Goal: Check status: Check status

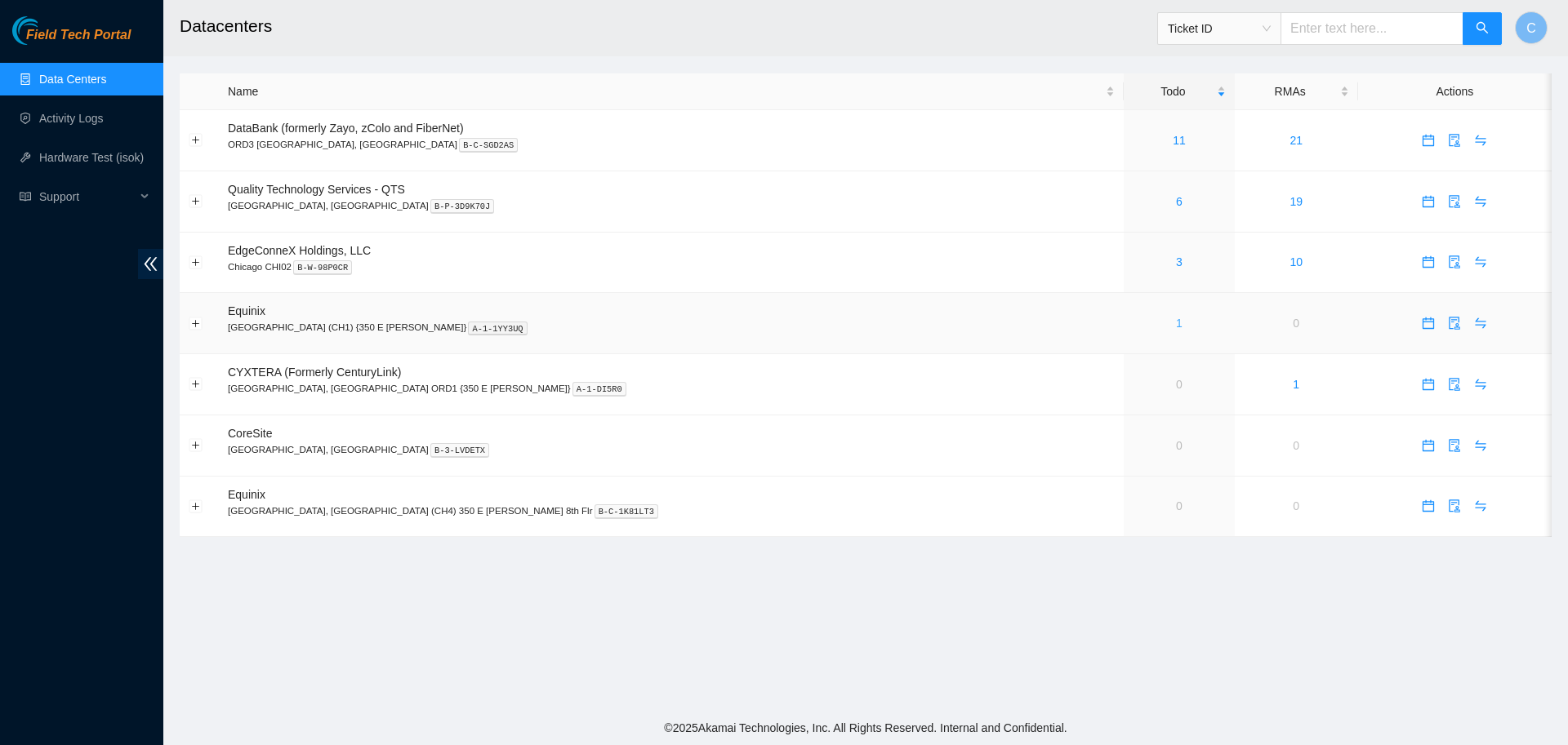
click at [1176, 321] on link "1" at bounding box center [1179, 322] width 7 height 13
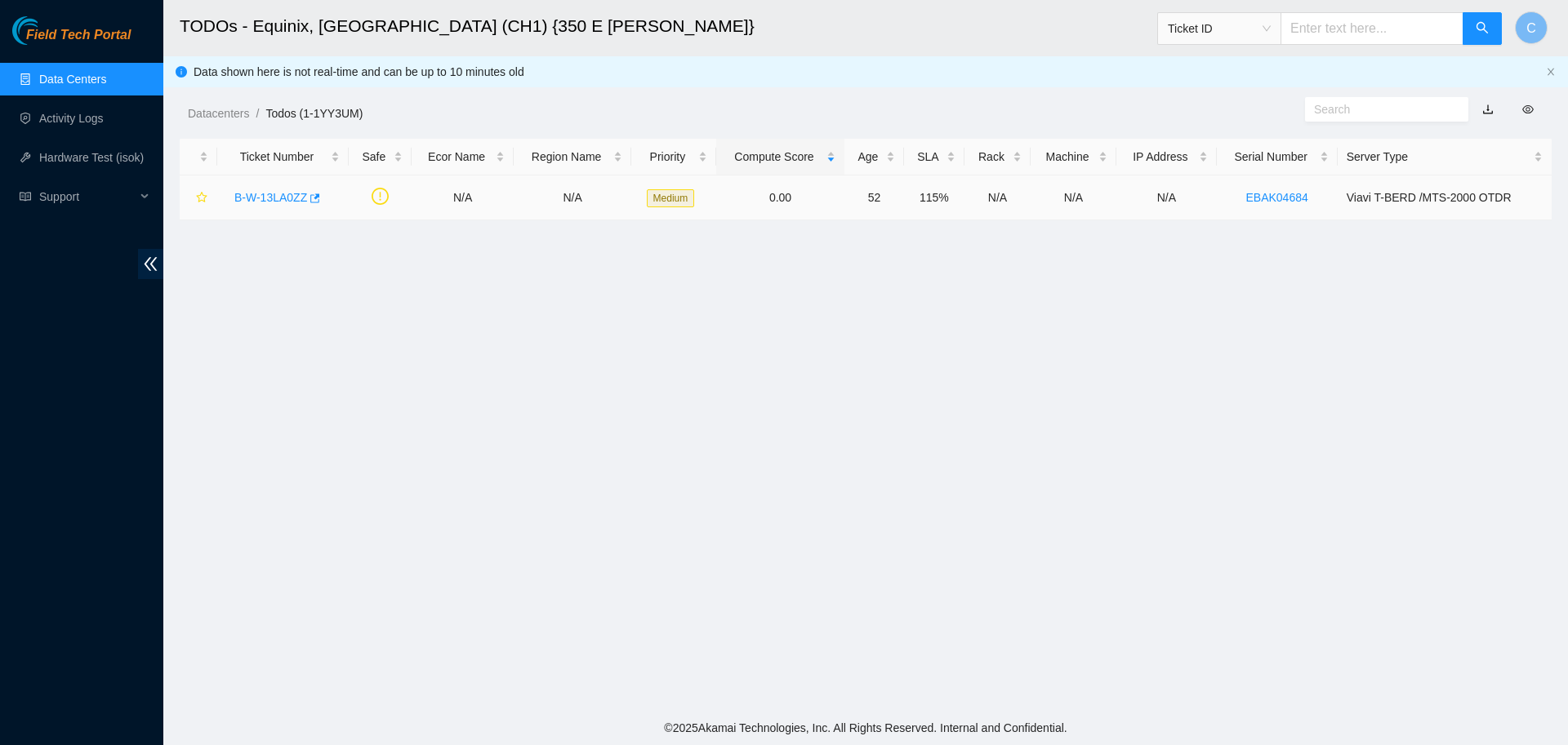
click at [262, 197] on link "B-W-13LA0ZZ" at bounding box center [271, 197] width 72 height 13
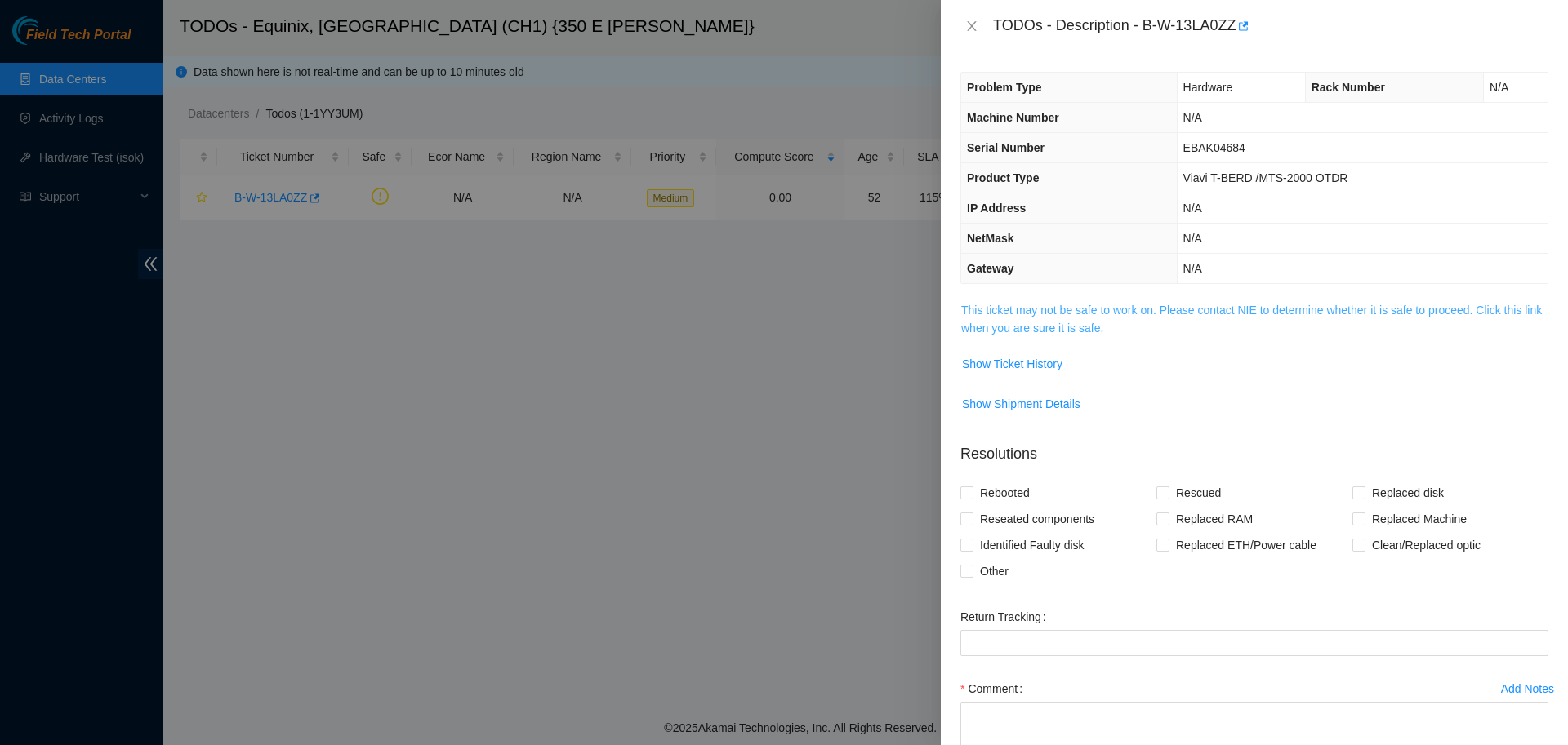
click at [1072, 310] on link "This ticket may not be safe to work on. Please contact NIE to determine whether…" at bounding box center [1251, 319] width 580 height 31
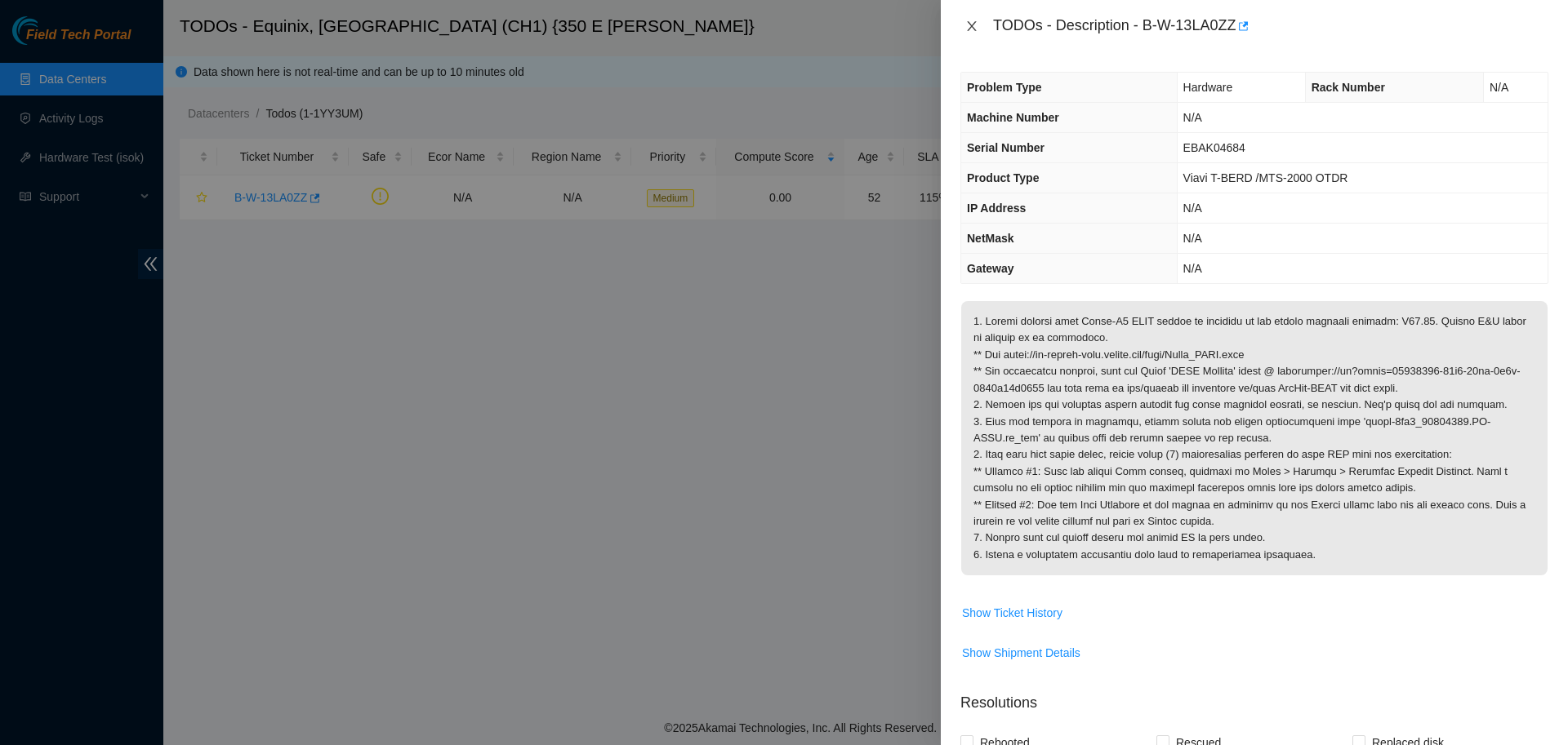
click at [976, 29] on icon "close" at bounding box center [971, 25] width 13 height 13
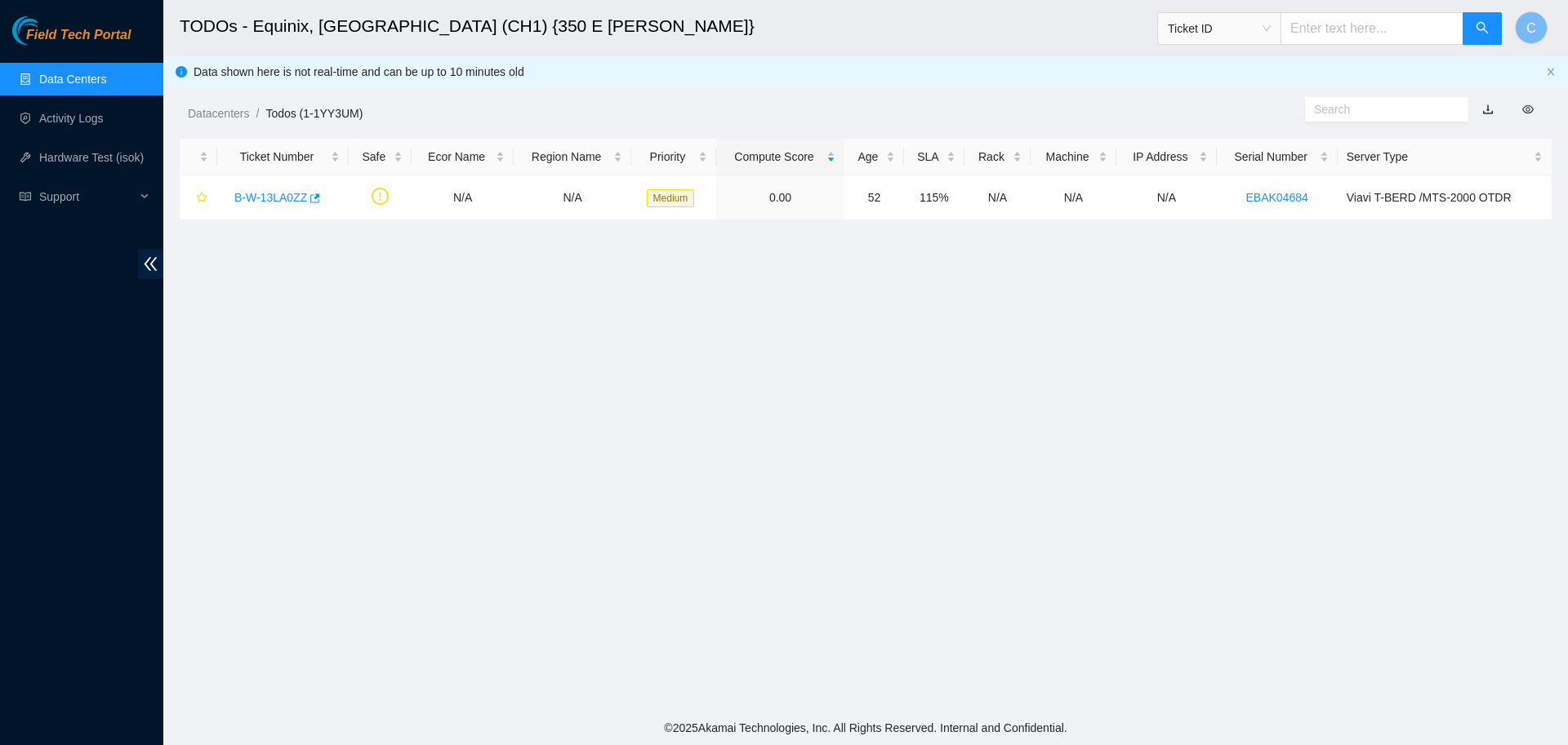
click at [106, 82] on link "Data Centers" at bounding box center [72, 78] width 67 height 13
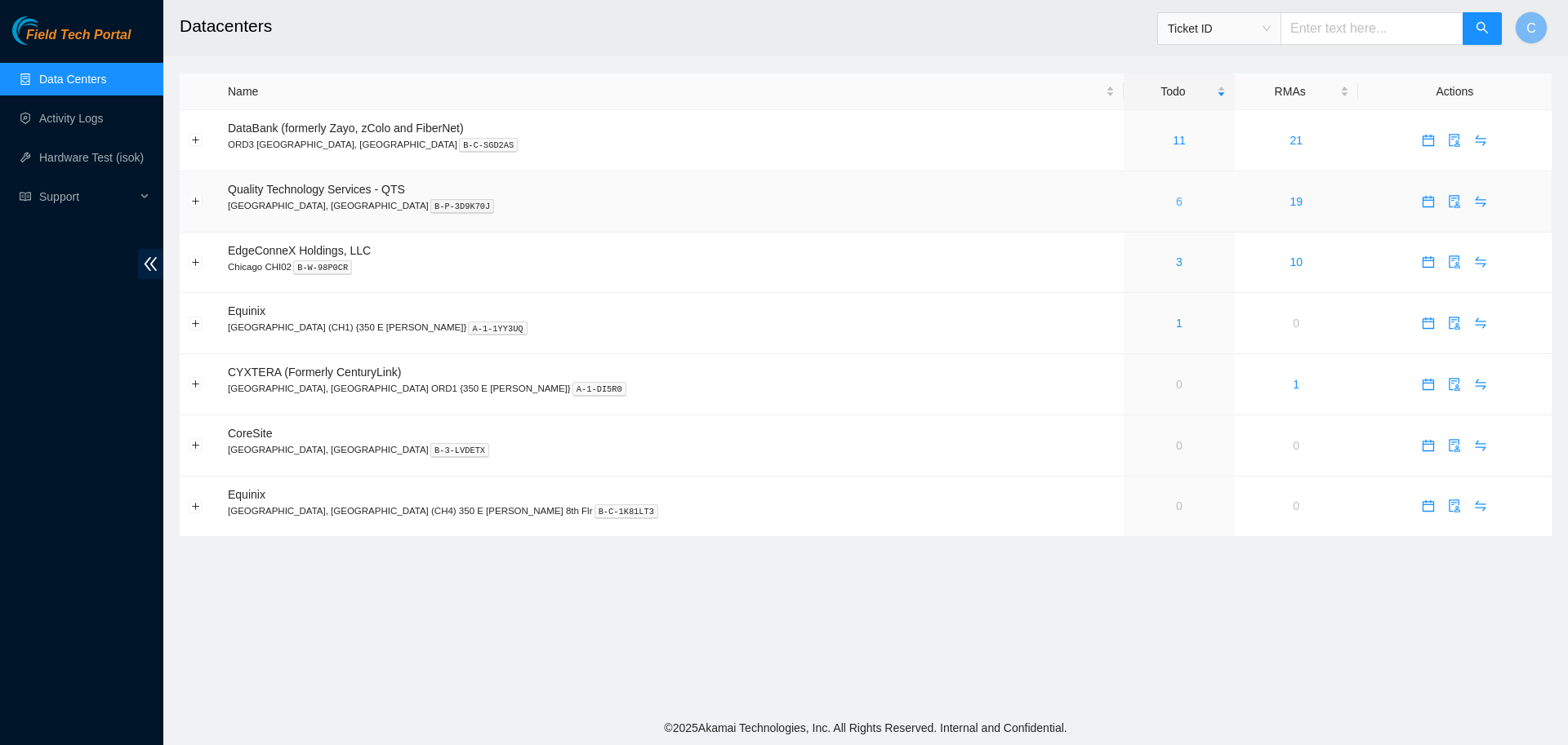
click at [1176, 200] on link "6" at bounding box center [1179, 201] width 7 height 13
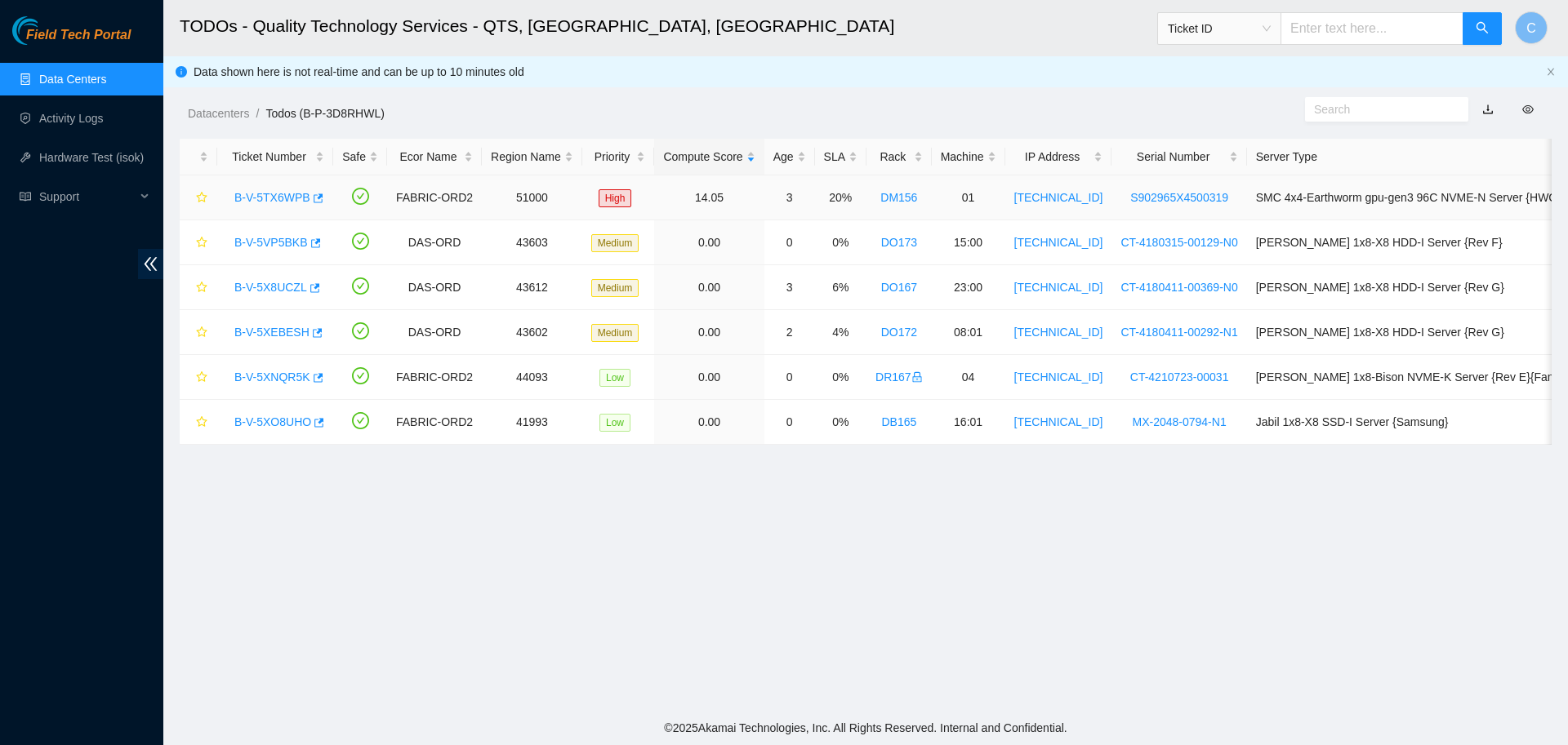
click at [262, 197] on link "B-V-5TX6WPB" at bounding box center [273, 197] width 76 height 13
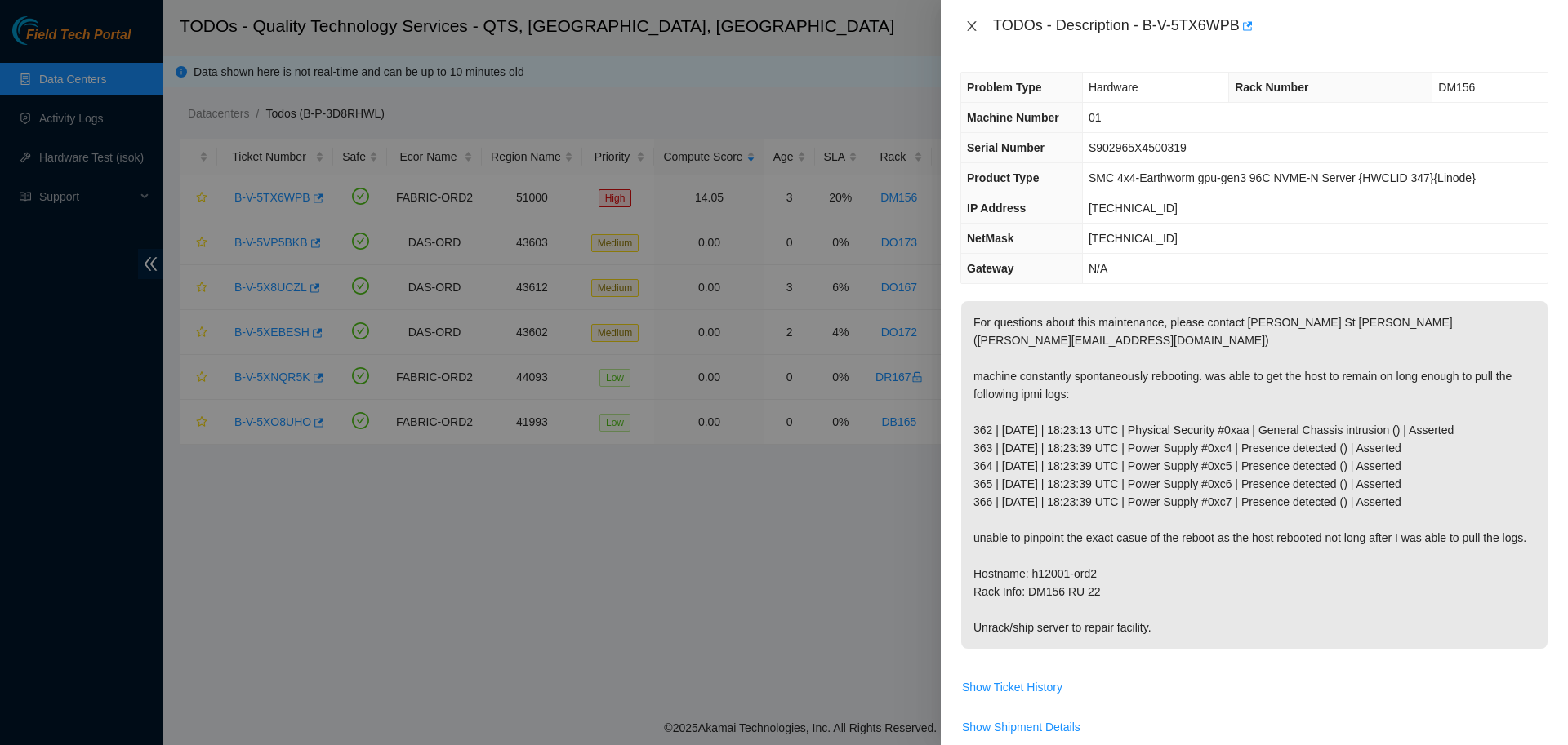
click at [970, 25] on icon "close" at bounding box center [971, 26] width 9 height 10
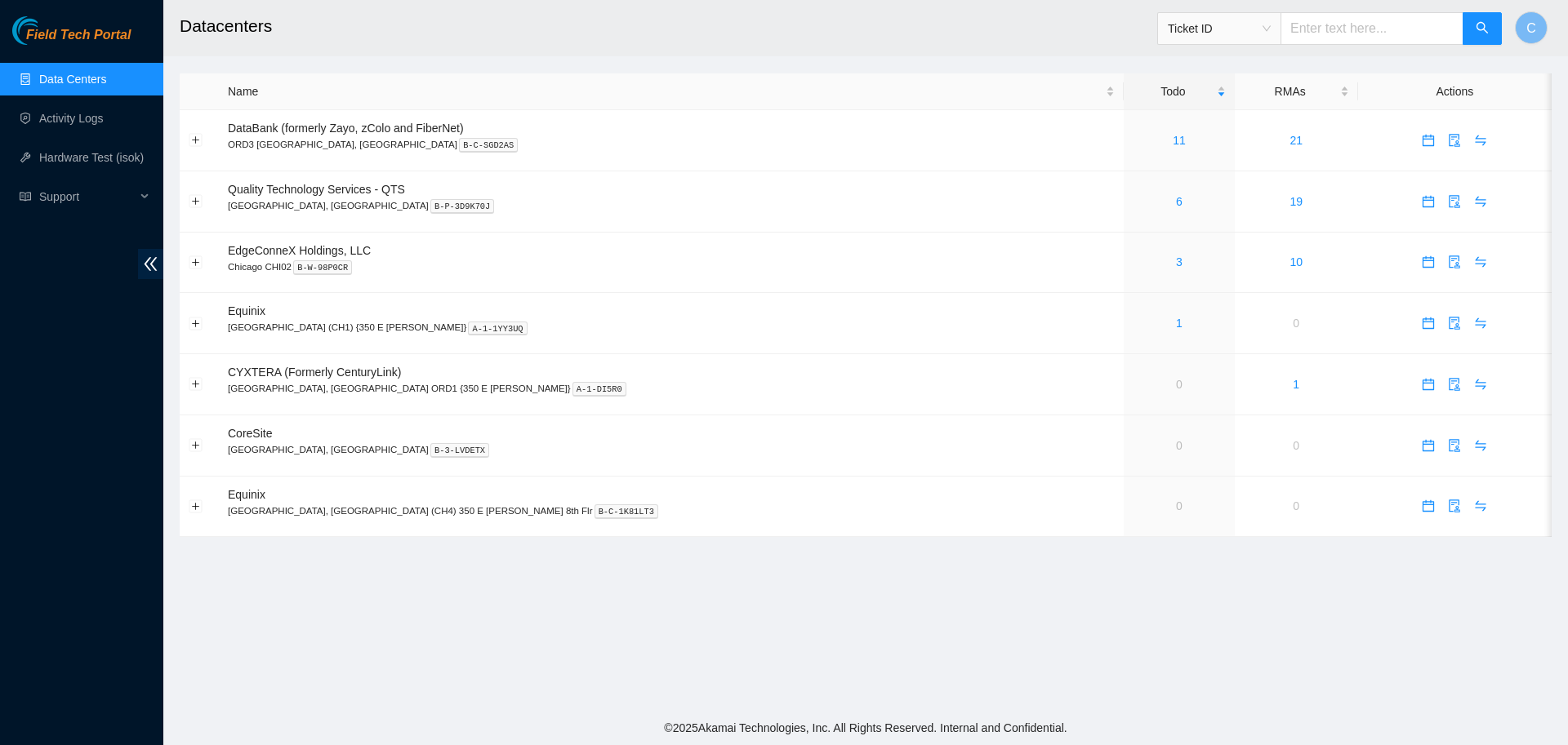
click at [1321, 31] on input "text" at bounding box center [1372, 28] width 183 height 32
paste input "T-B-V-5U5CJZZ"
type input "T-B-V-5U5CJZZ"
click at [1468, 33] on button "button" at bounding box center [1482, 28] width 39 height 32
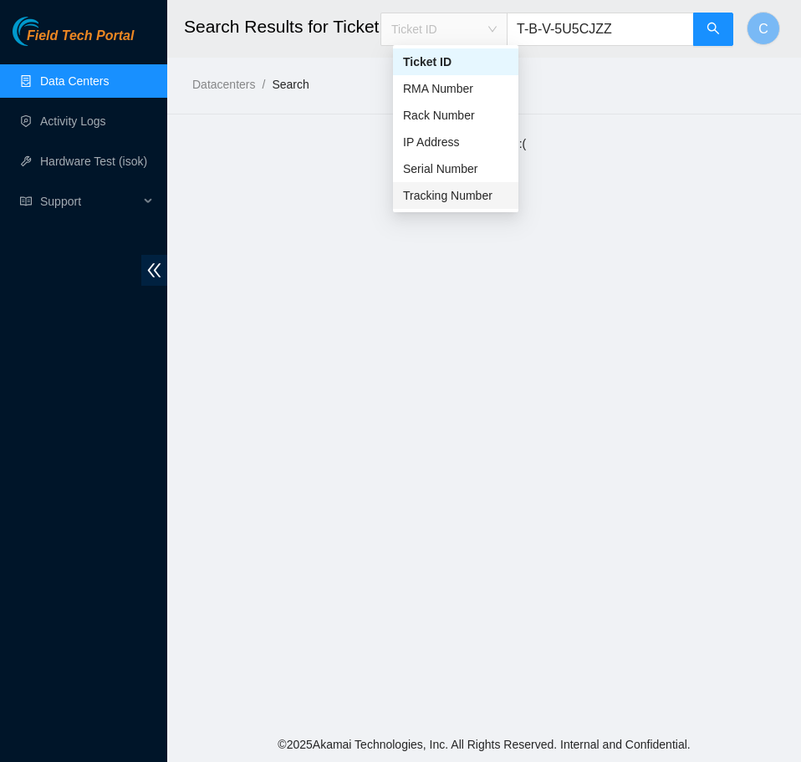
click at [438, 197] on div "Tracking Number" at bounding box center [455, 195] width 105 height 18
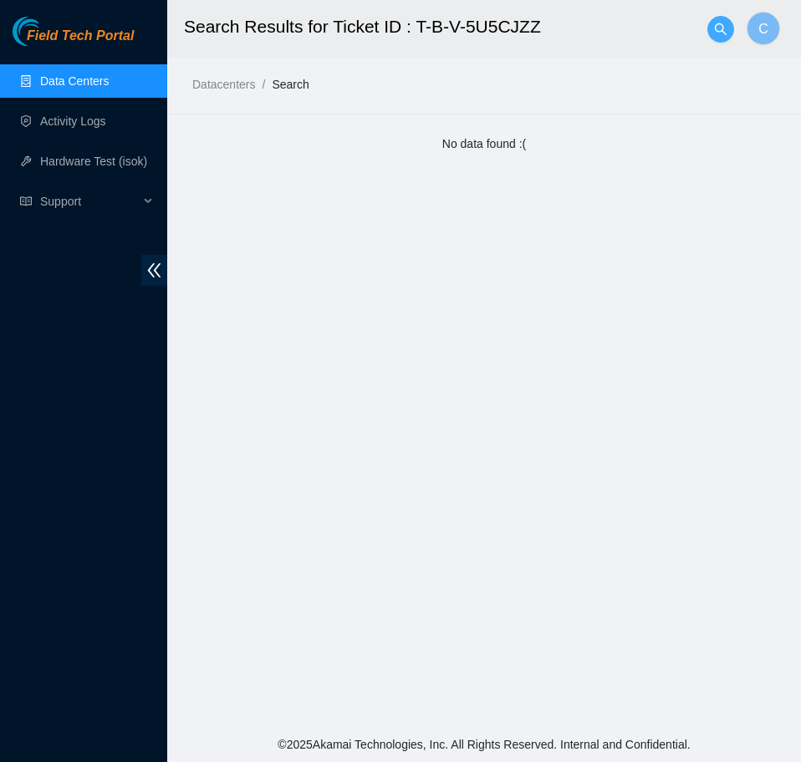
click at [720, 36] on button "button" at bounding box center [720, 29] width 27 height 27
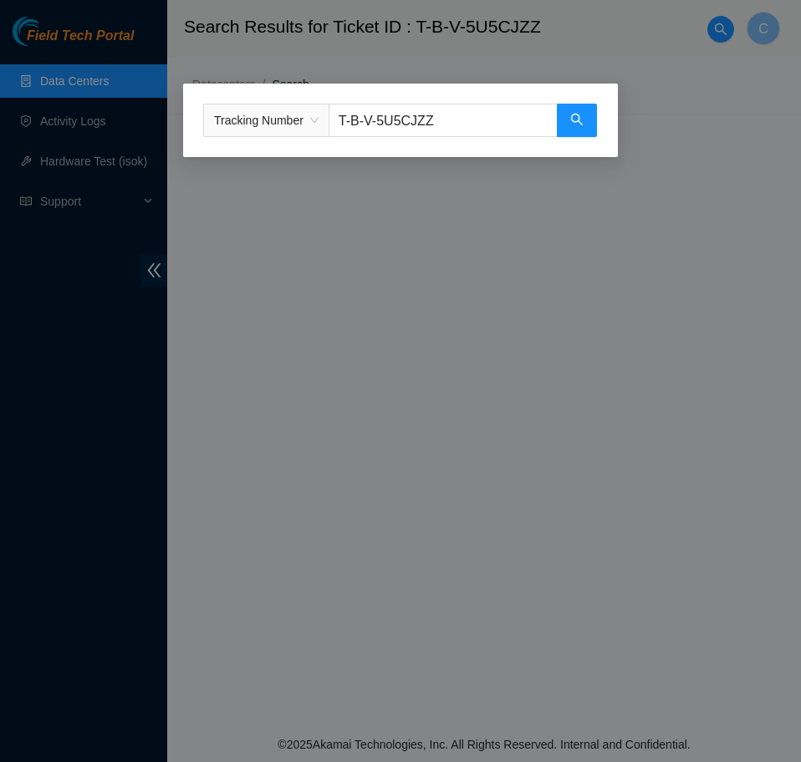
click at [285, 116] on span "Tracking Number" at bounding box center [266, 120] width 104 height 25
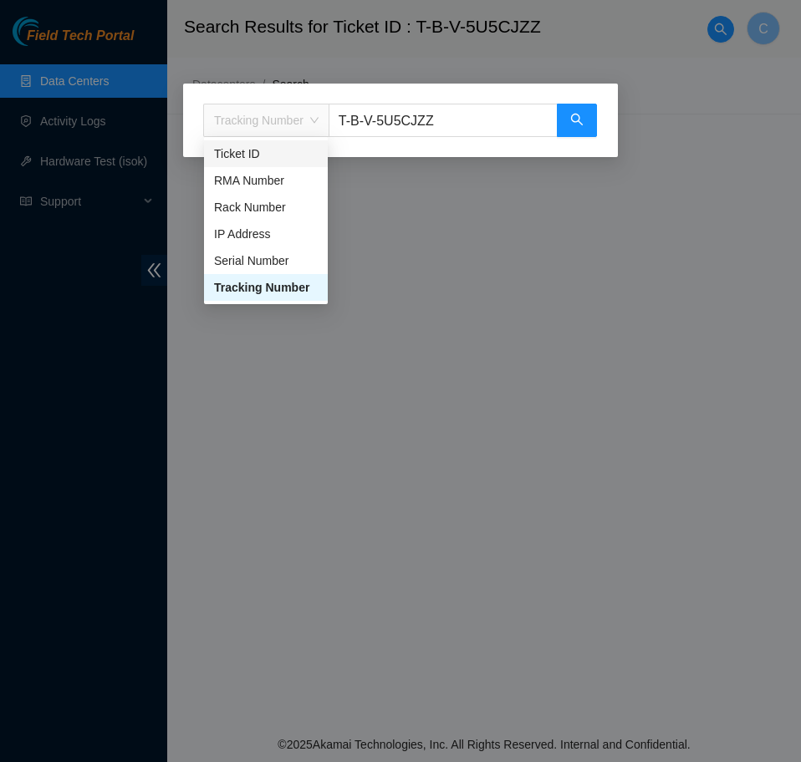
click at [377, 125] on input "T-B-V-5U5CJZZ" at bounding box center [442, 120] width 229 height 33
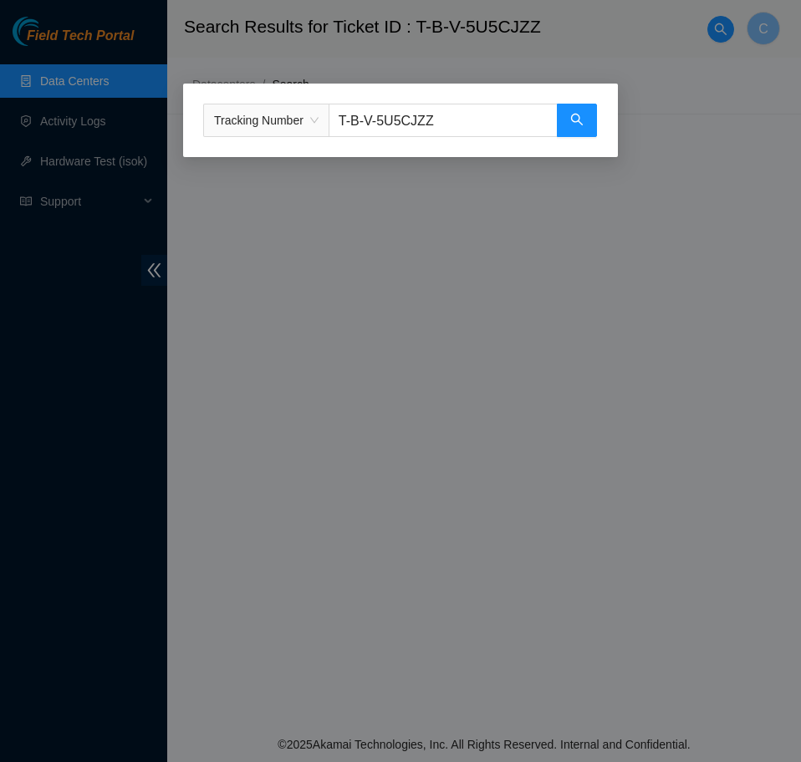
click at [377, 125] on input "T-B-V-5U5CJZZ" at bounding box center [442, 120] width 229 height 33
type input "473665210783"
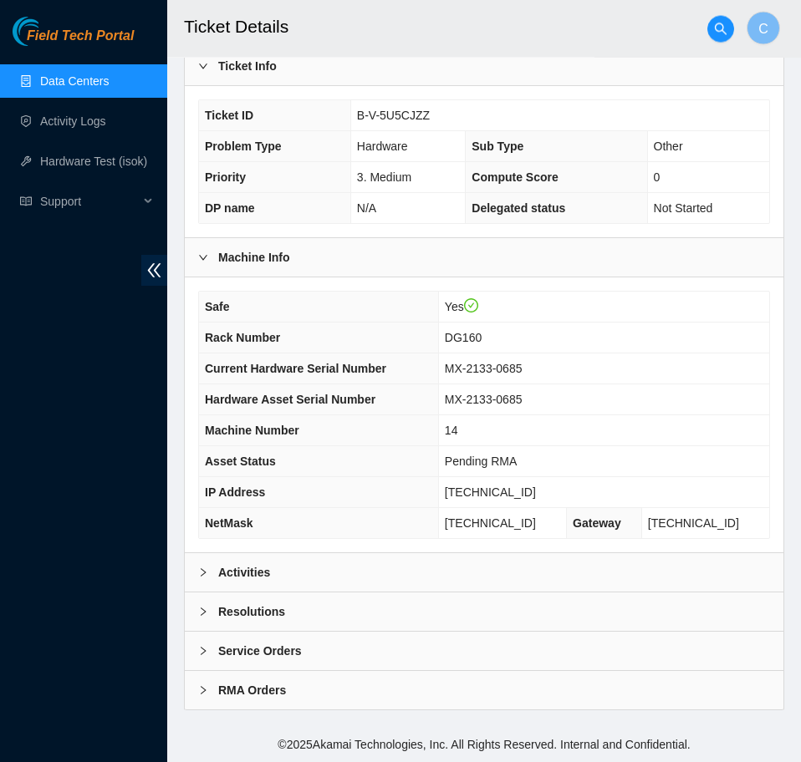
scroll to position [425, 0]
click at [218, 256] on b "Machine Info" at bounding box center [254, 257] width 72 height 18
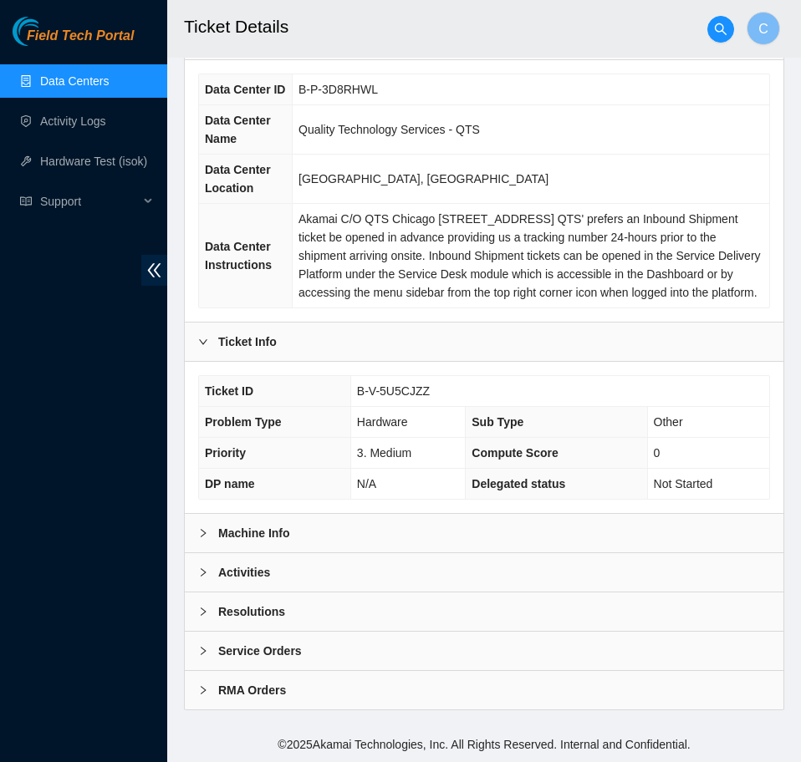
scroll to position [151, 0]
click at [247, 530] on b "Machine Info" at bounding box center [254, 533] width 72 height 18
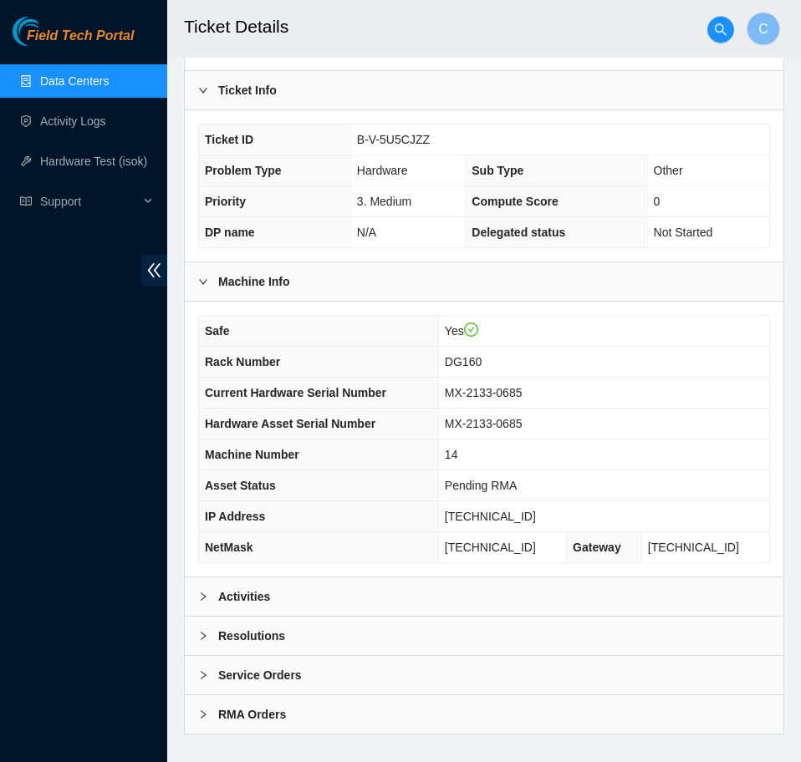
scroll to position [427, 0]
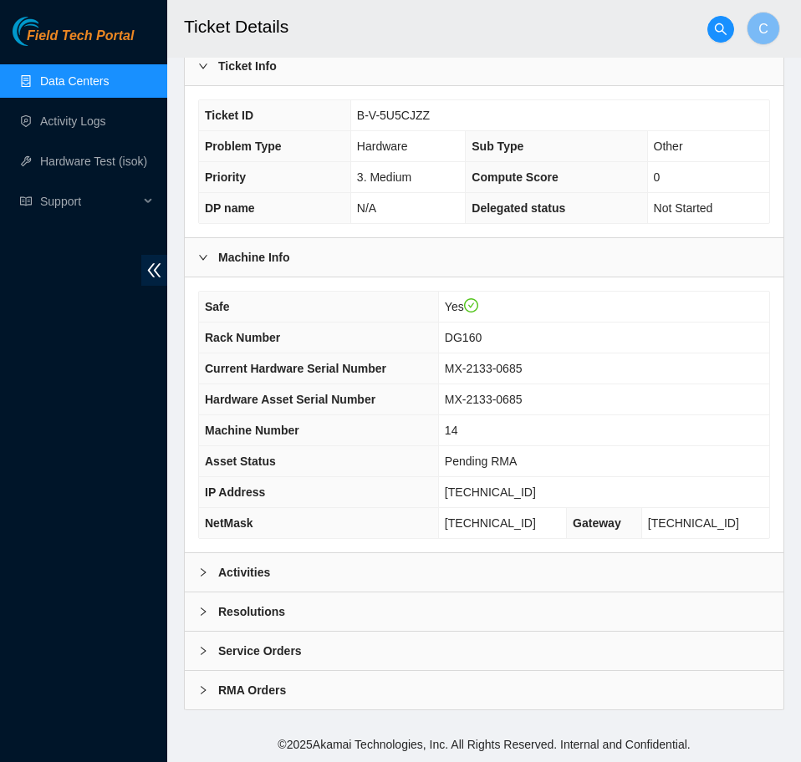
click at [481, 573] on div "Activities" at bounding box center [484, 572] width 598 height 38
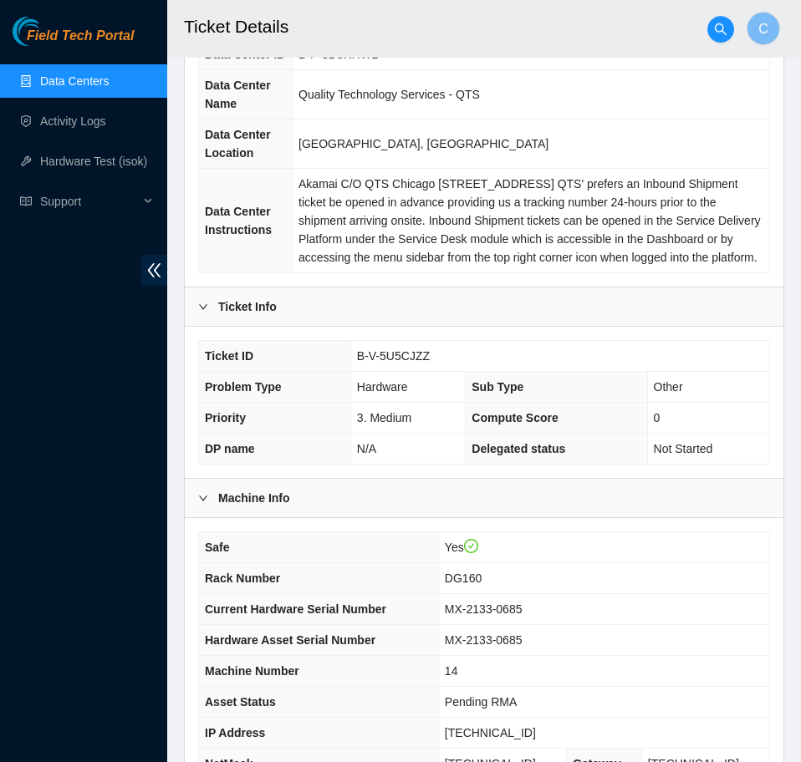
scroll to position [0, 0]
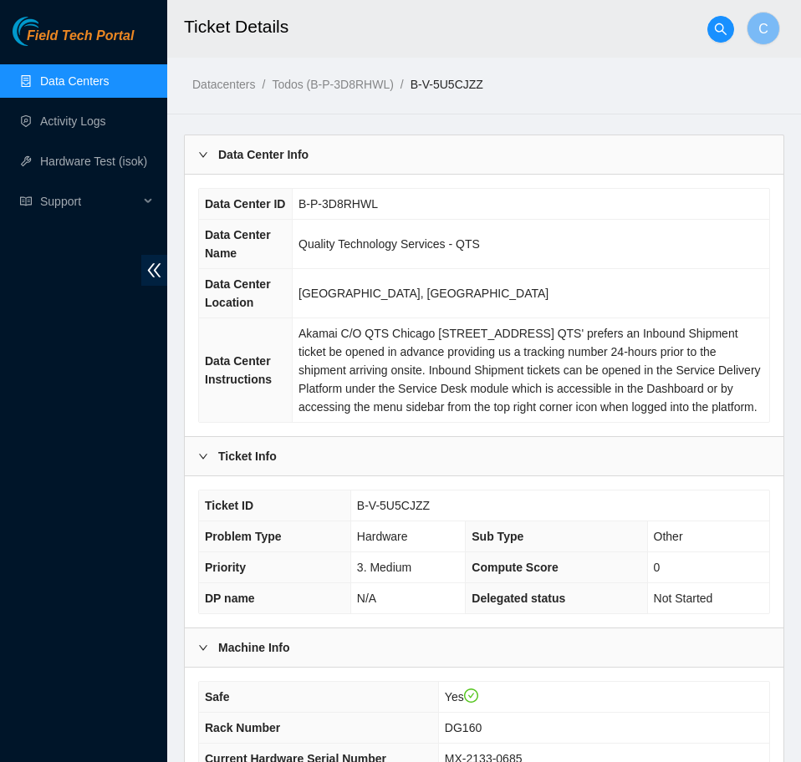
click at [410, 81] on link "B-V-5U5CJZZ" at bounding box center [446, 84] width 73 height 13
drag, startPoint x: 487, startPoint y: 85, endPoint x: 409, endPoint y: 85, distance: 78.6
click at [409, 85] on ol "Datacenters / Todos (B-P-3D8RHWL) / B-V-5U5CJZZ /" at bounding box center [364, 84] width 344 height 18
copy link "B-V-5U5CJZZ"
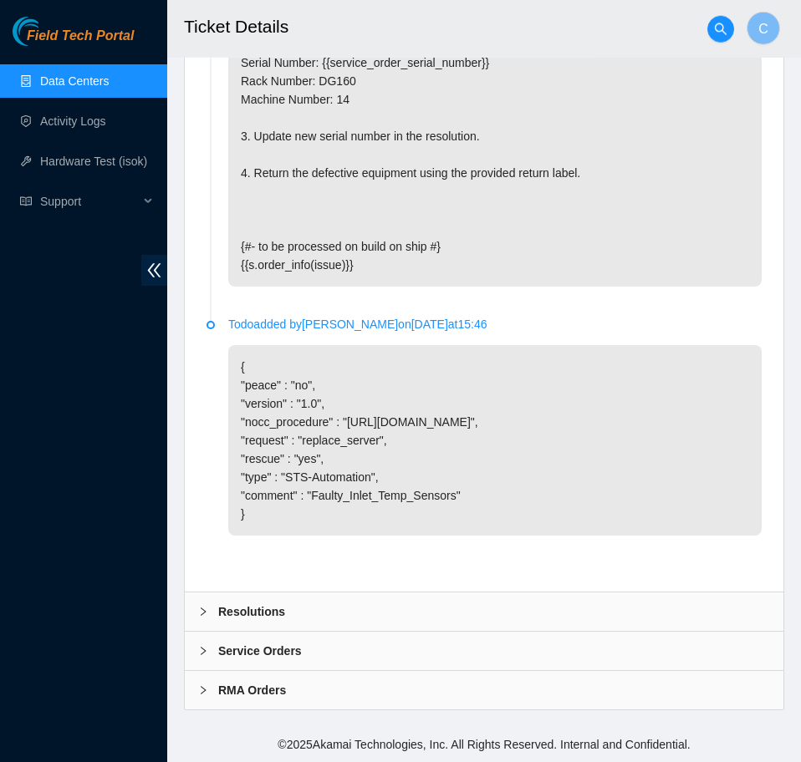
scroll to position [1356, 0]
click at [318, 609] on div "Resolutions" at bounding box center [484, 612] width 598 height 38
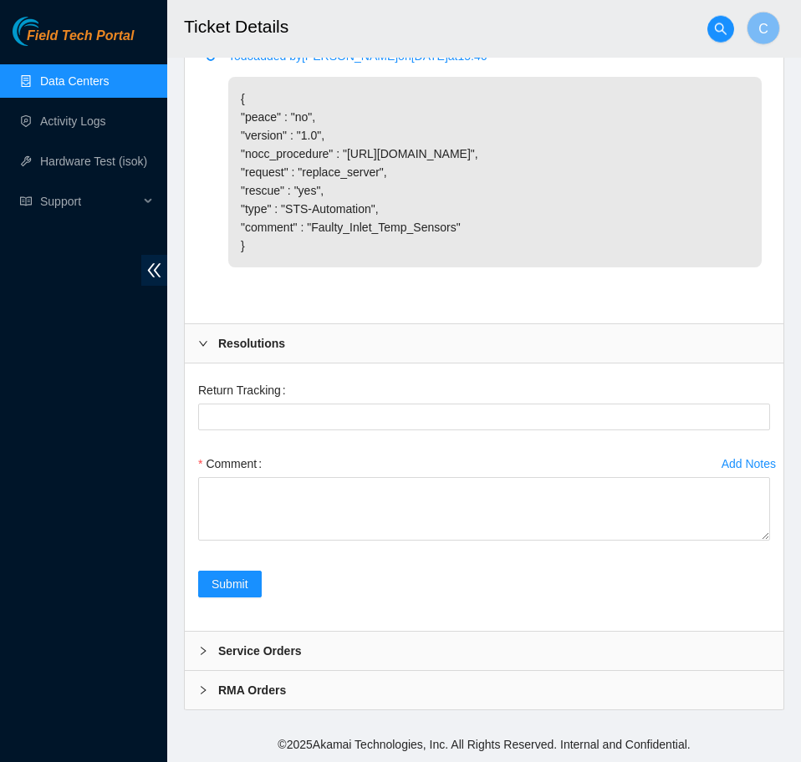
scroll to position [1624, 0]
click at [288, 649] on b "Service Orders" at bounding box center [260, 651] width 84 height 18
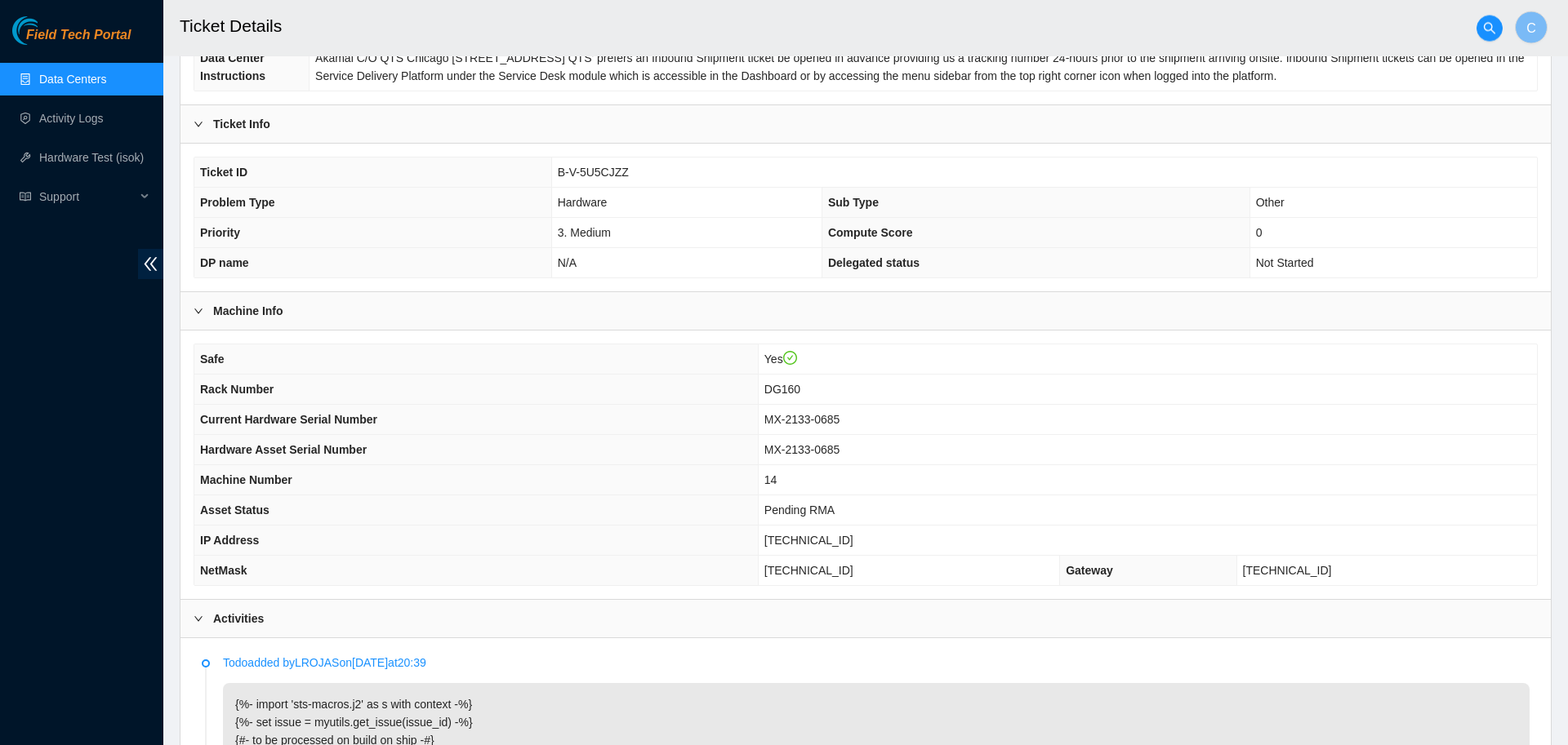
scroll to position [0, 0]
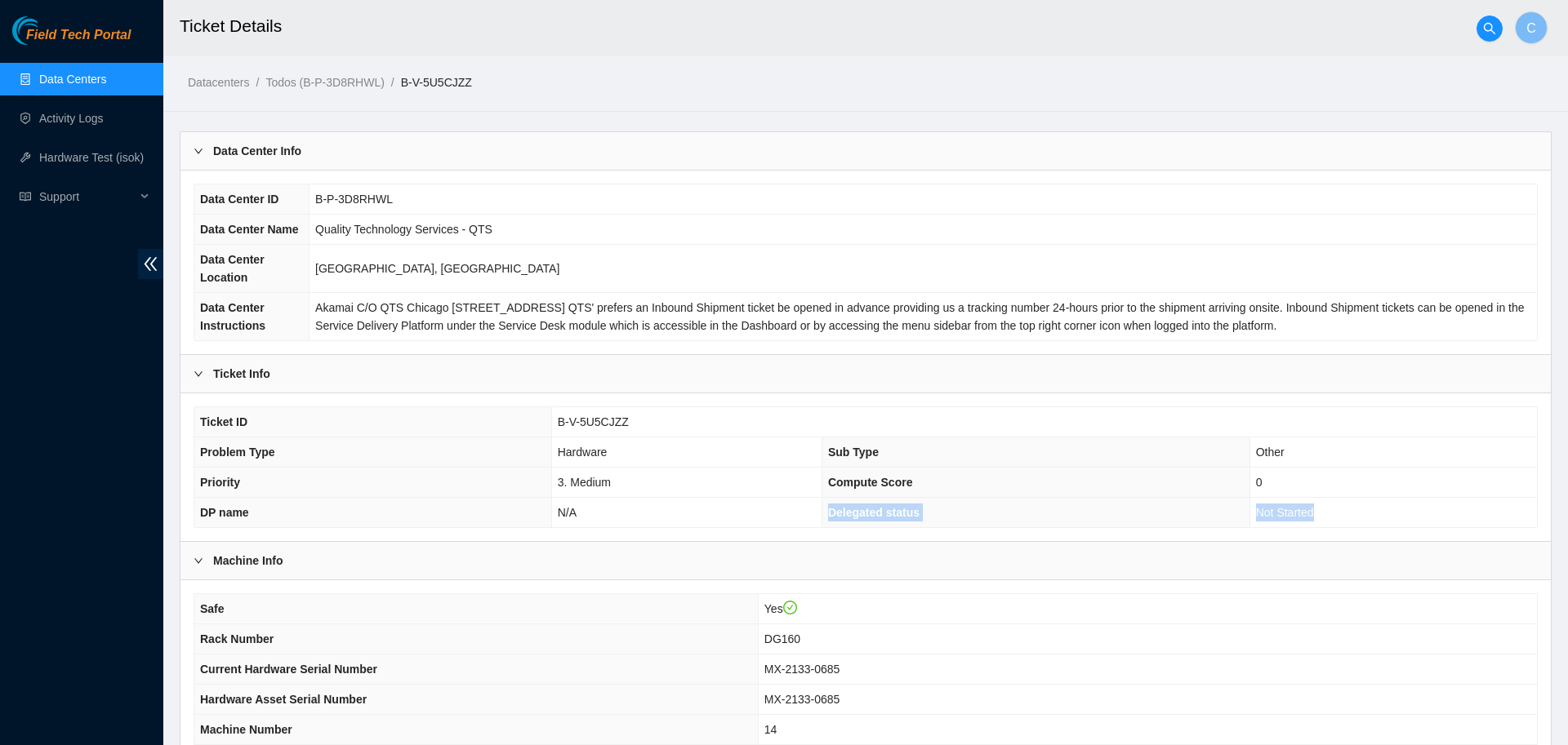
drag, startPoint x: 830, startPoint y: 514, endPoint x: 1325, endPoint y: 526, distance: 495.1
click at [1325, 526] on tr "DP name N/A Delegated status Not Started" at bounding box center [866, 513] width 1342 height 30
copy tr "Delegated status Not Started"
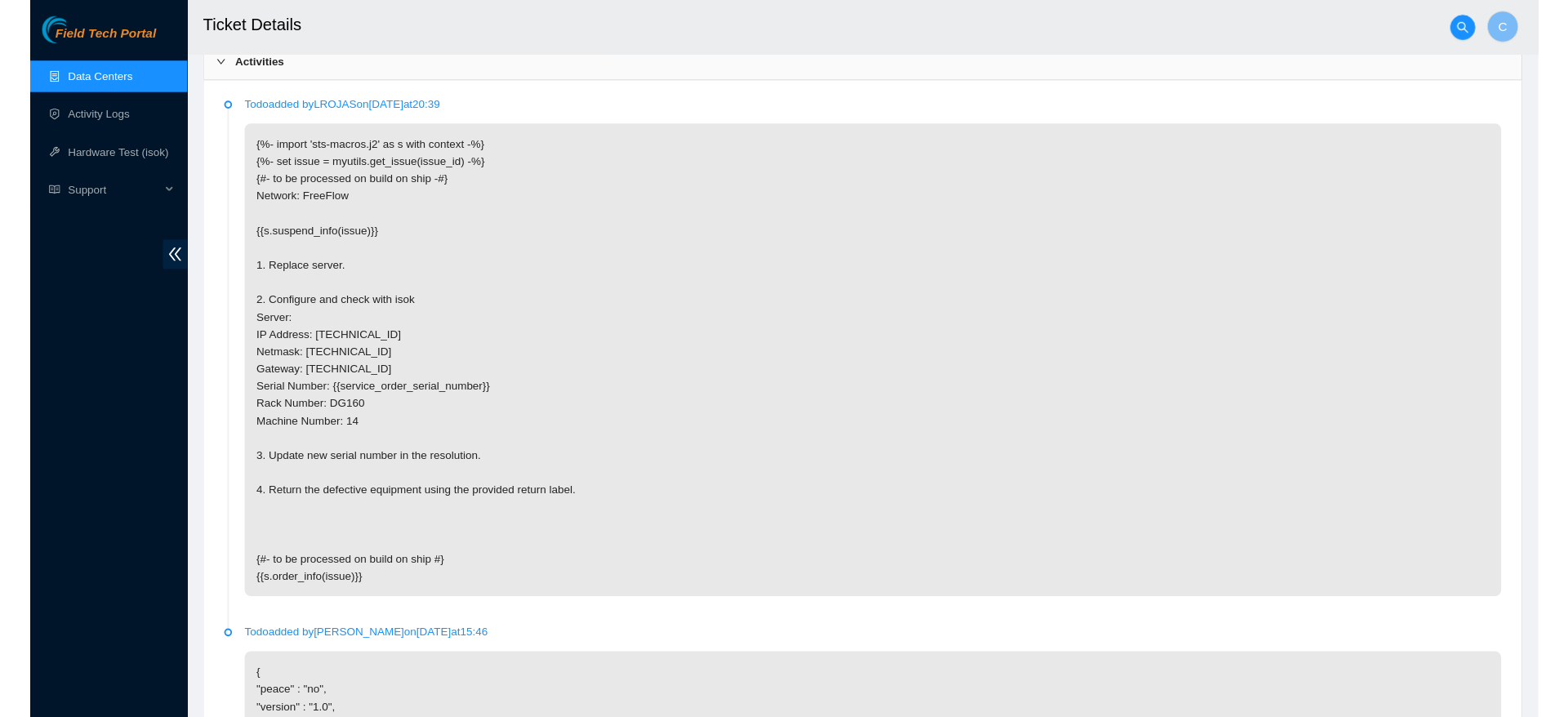
scroll to position [758, 0]
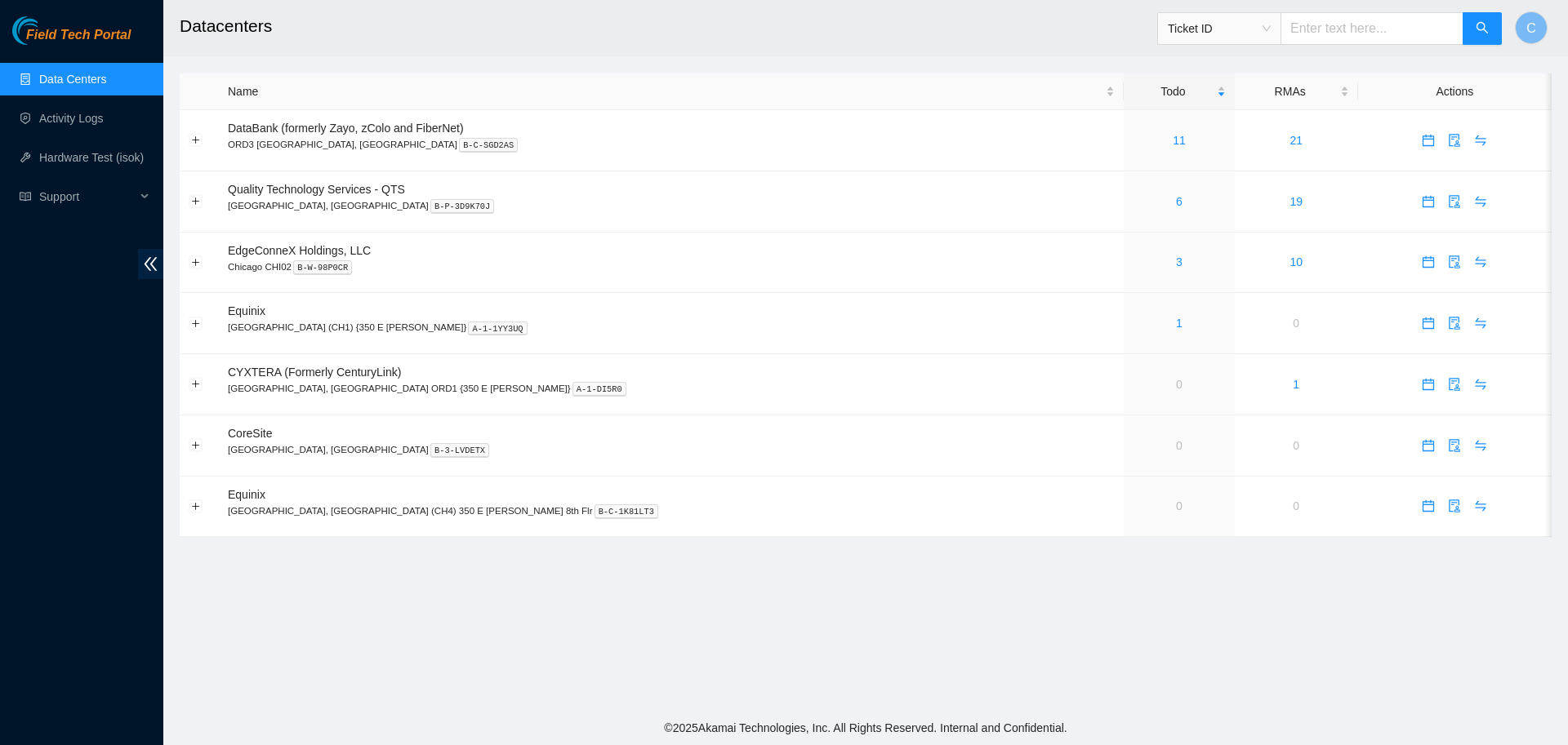
click at [1251, 27] on span "Ticket ID" at bounding box center [1218, 28] width 103 height 24
click at [1232, 112] on div "Rack Number" at bounding box center [1230, 112] width 103 height 18
click at [1370, 23] on input "text" at bounding box center [1372, 28] width 183 height 32
type input "DG160"
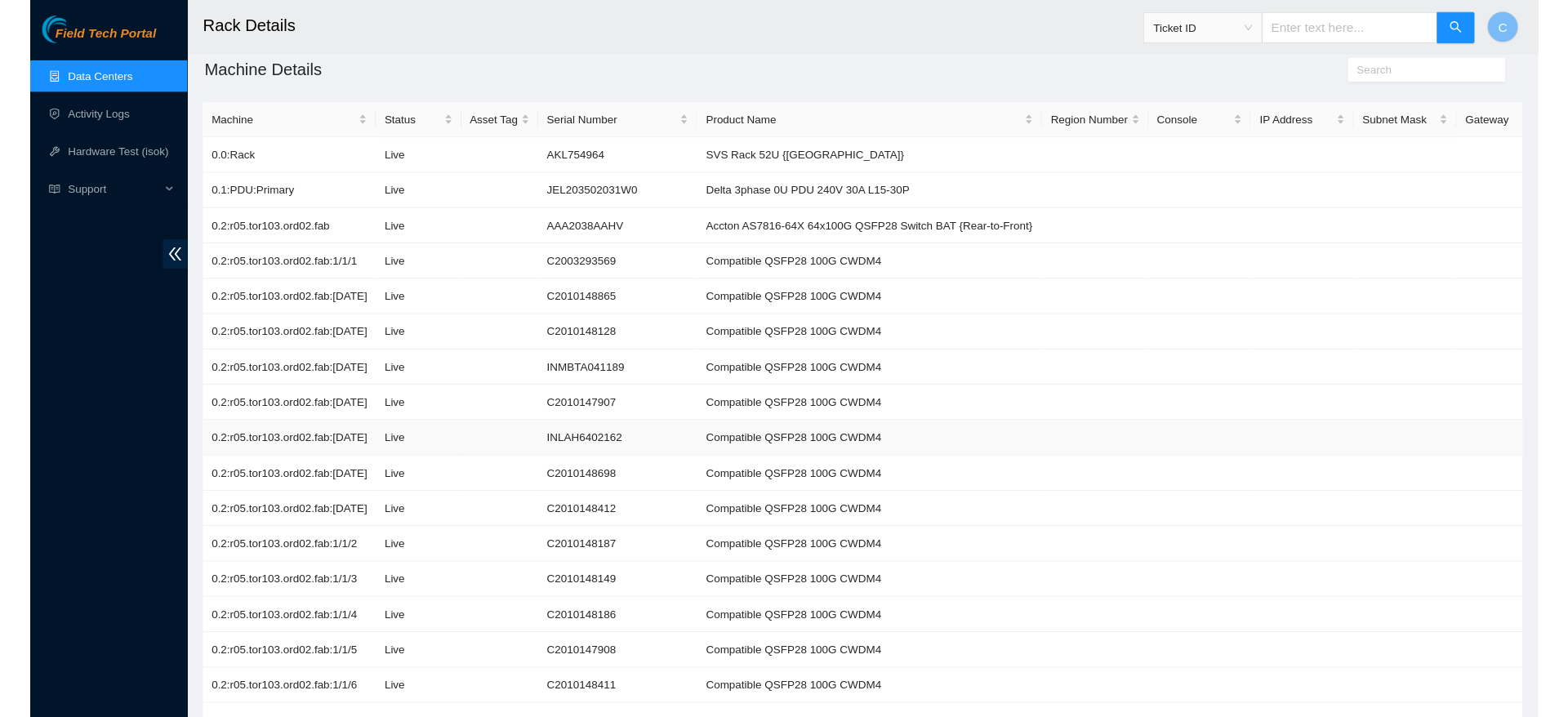
scroll to position [28, 0]
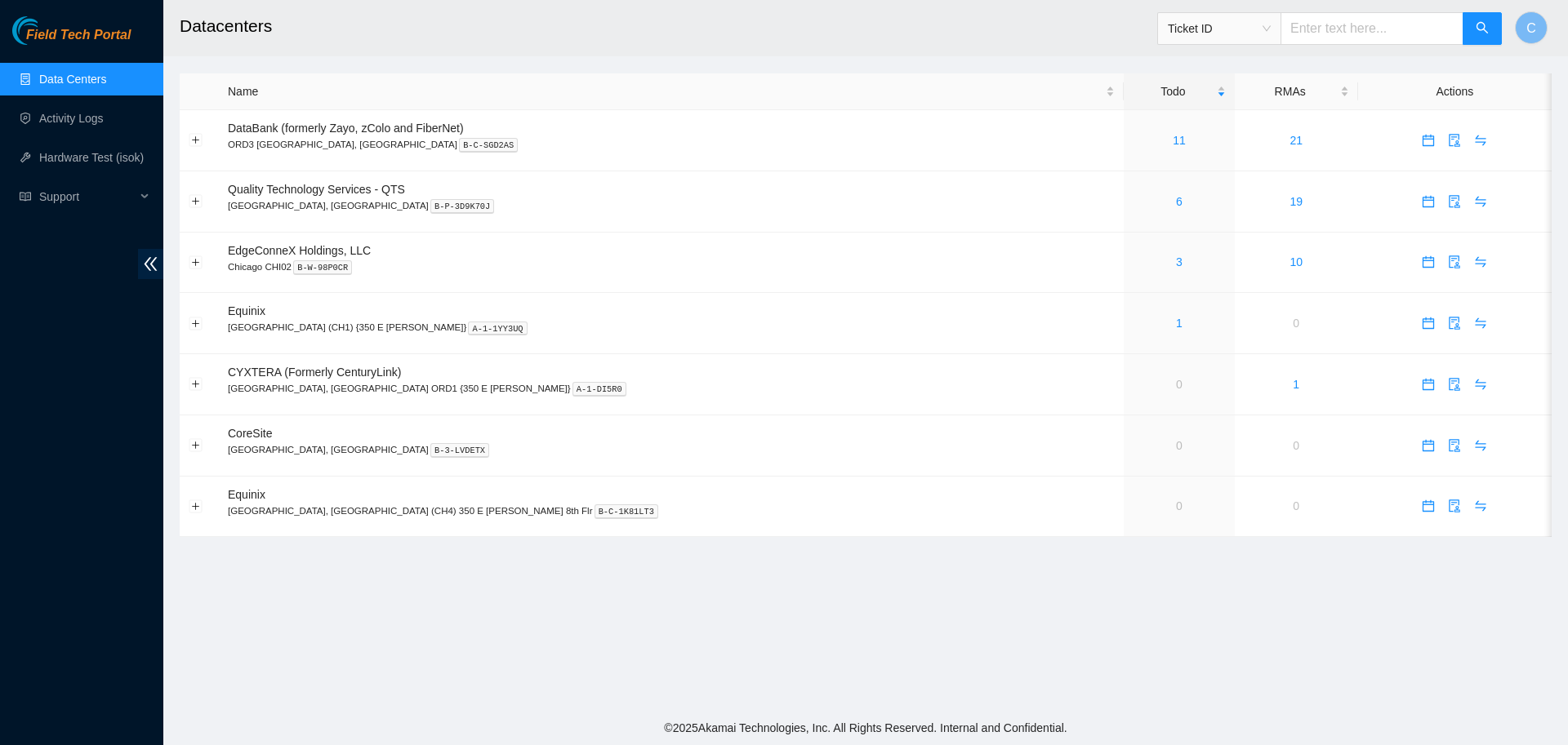
click at [1211, 37] on span "Ticket ID" at bounding box center [1218, 28] width 103 height 24
click at [1228, 186] on div "Tracking Number" at bounding box center [1230, 190] width 103 height 18
click at [1328, 34] on input "text" at bounding box center [1372, 28] width 183 height 32
type input "739263651213"
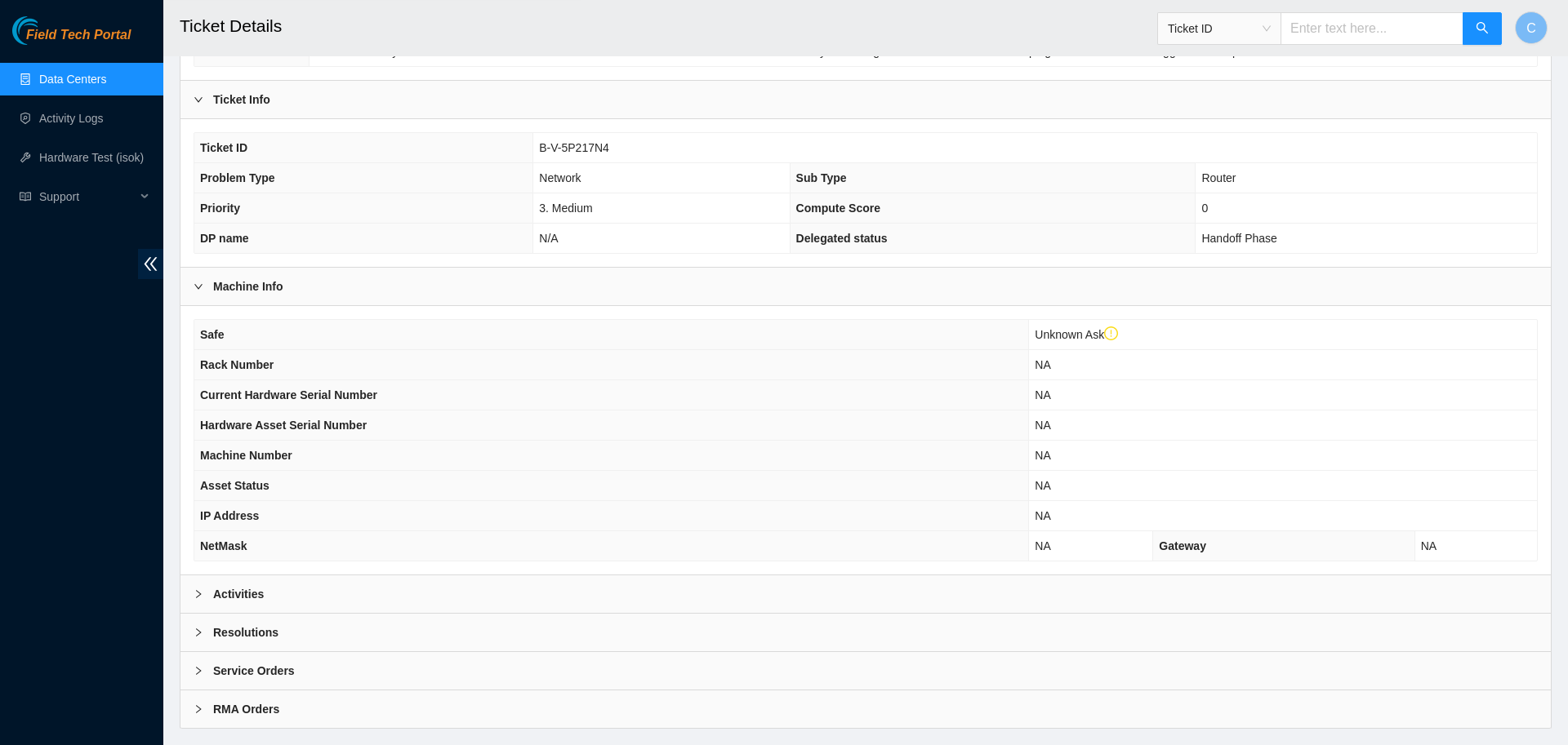
scroll to position [340, 0]
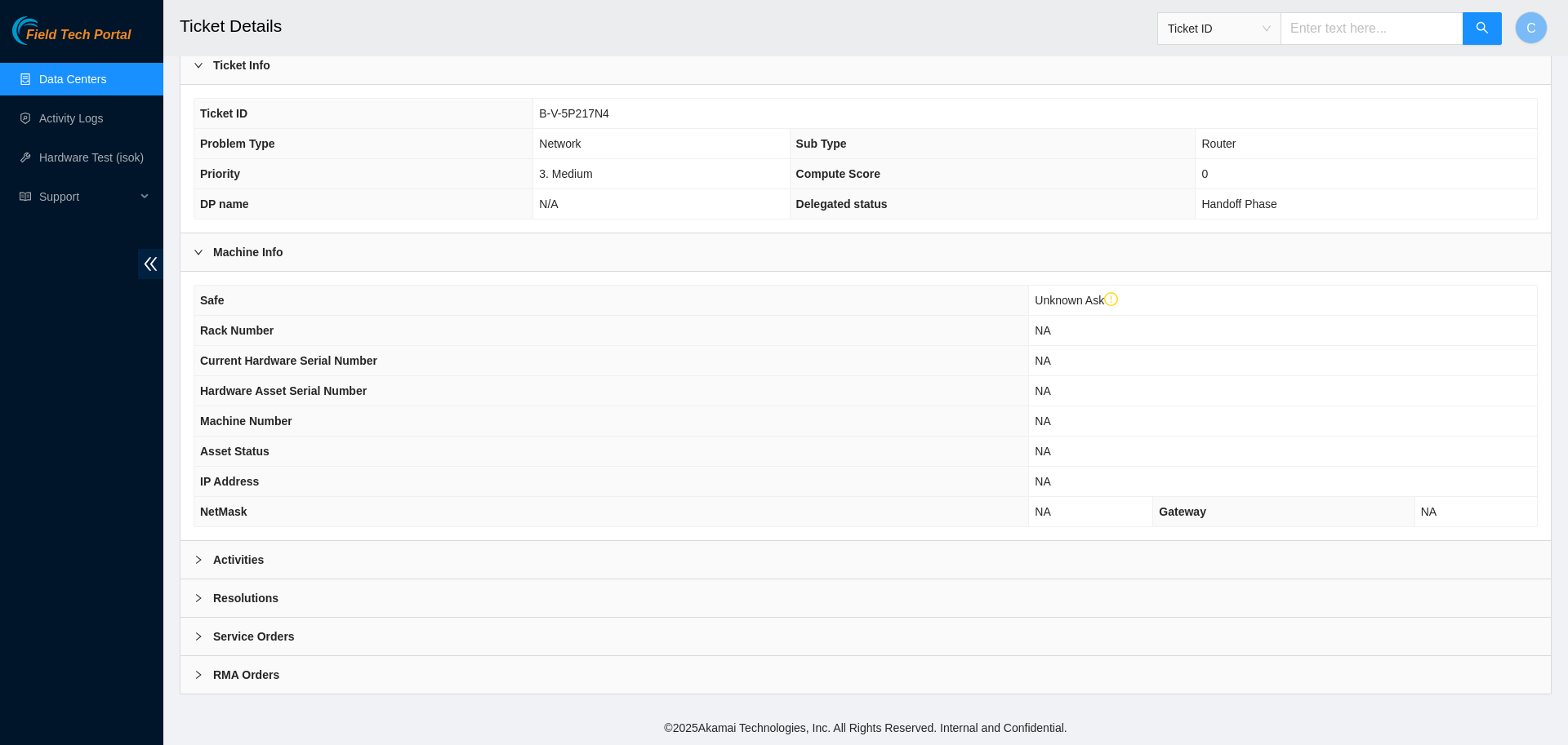
click at [785, 550] on div "Activities" at bounding box center [866, 559] width 1371 height 37
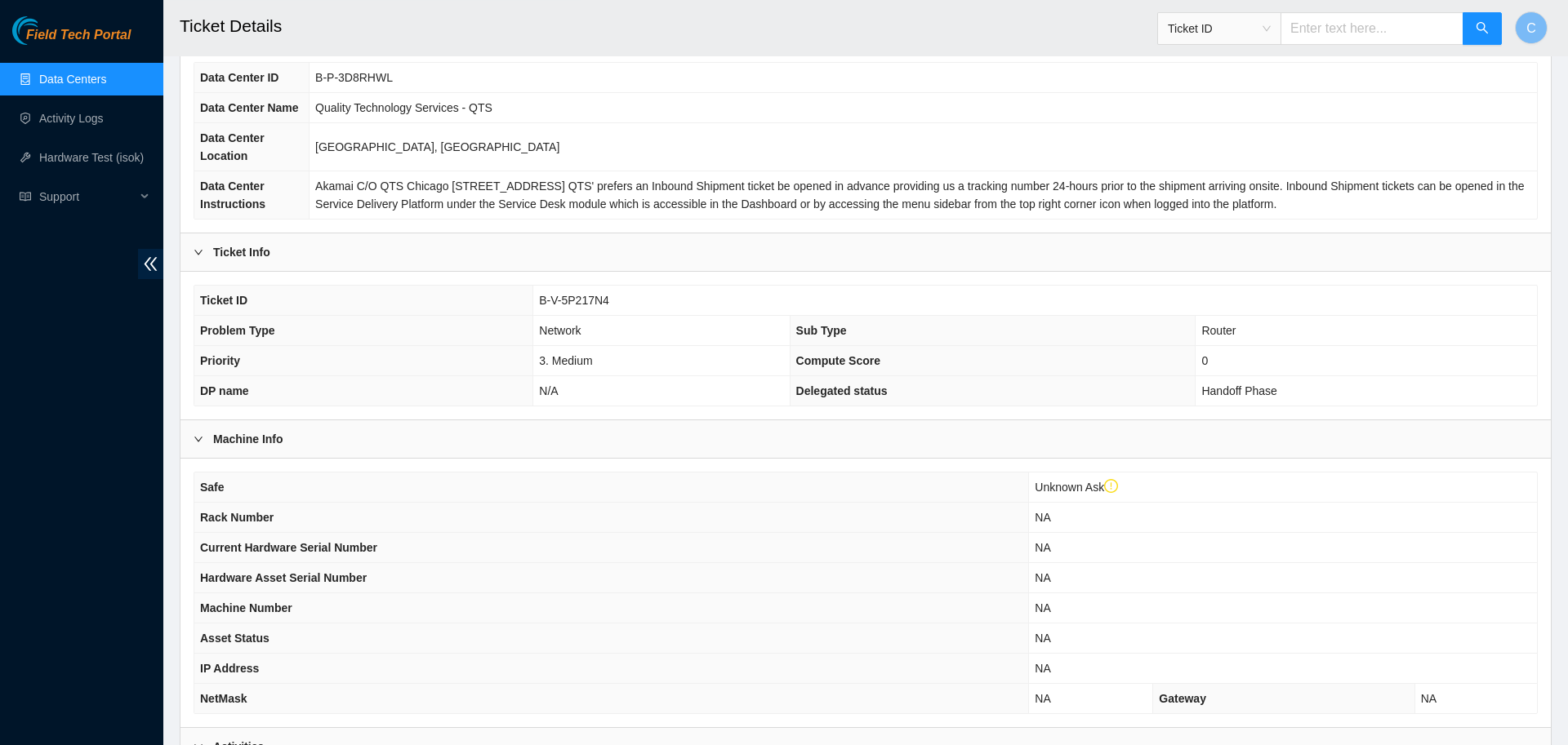
scroll to position [0, 0]
